Goal: Information Seeking & Learning: Learn about a topic

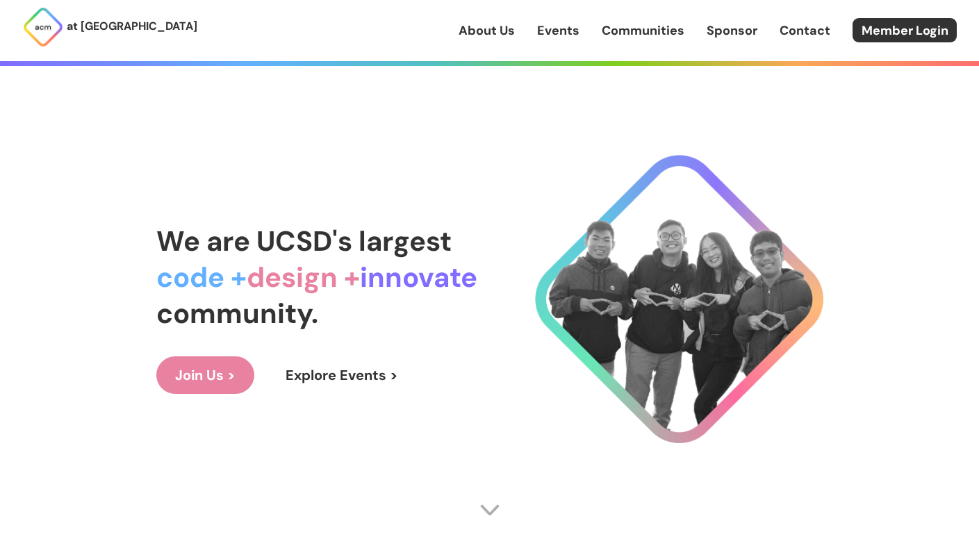
click at [557, 33] on link "Events" at bounding box center [558, 31] width 42 height 18
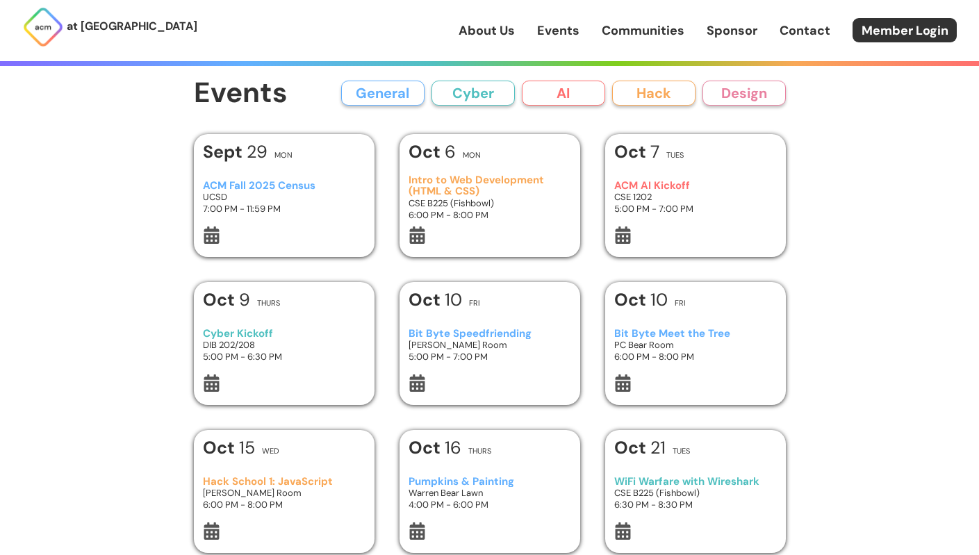
click at [419, 186] on h3 "Intro to Web Development (HTML & CSS)" at bounding box center [490, 185] width 162 height 23
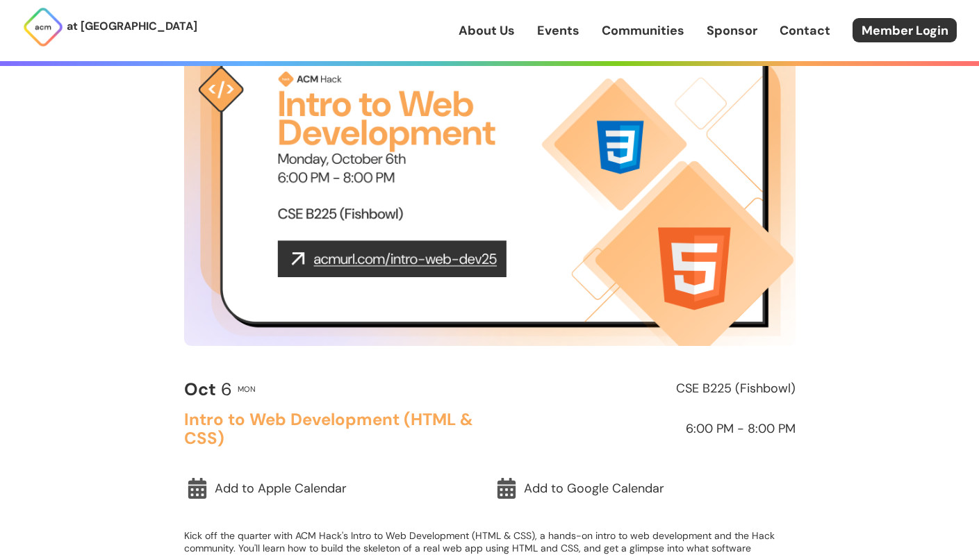
scroll to position [136, 0]
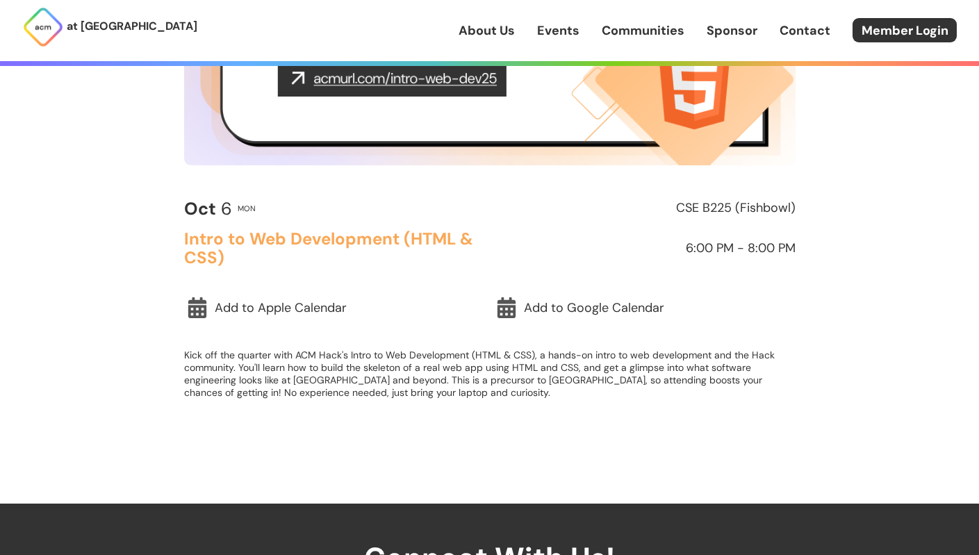
scroll to position [319, 0]
